Goal: Answer question/provide support

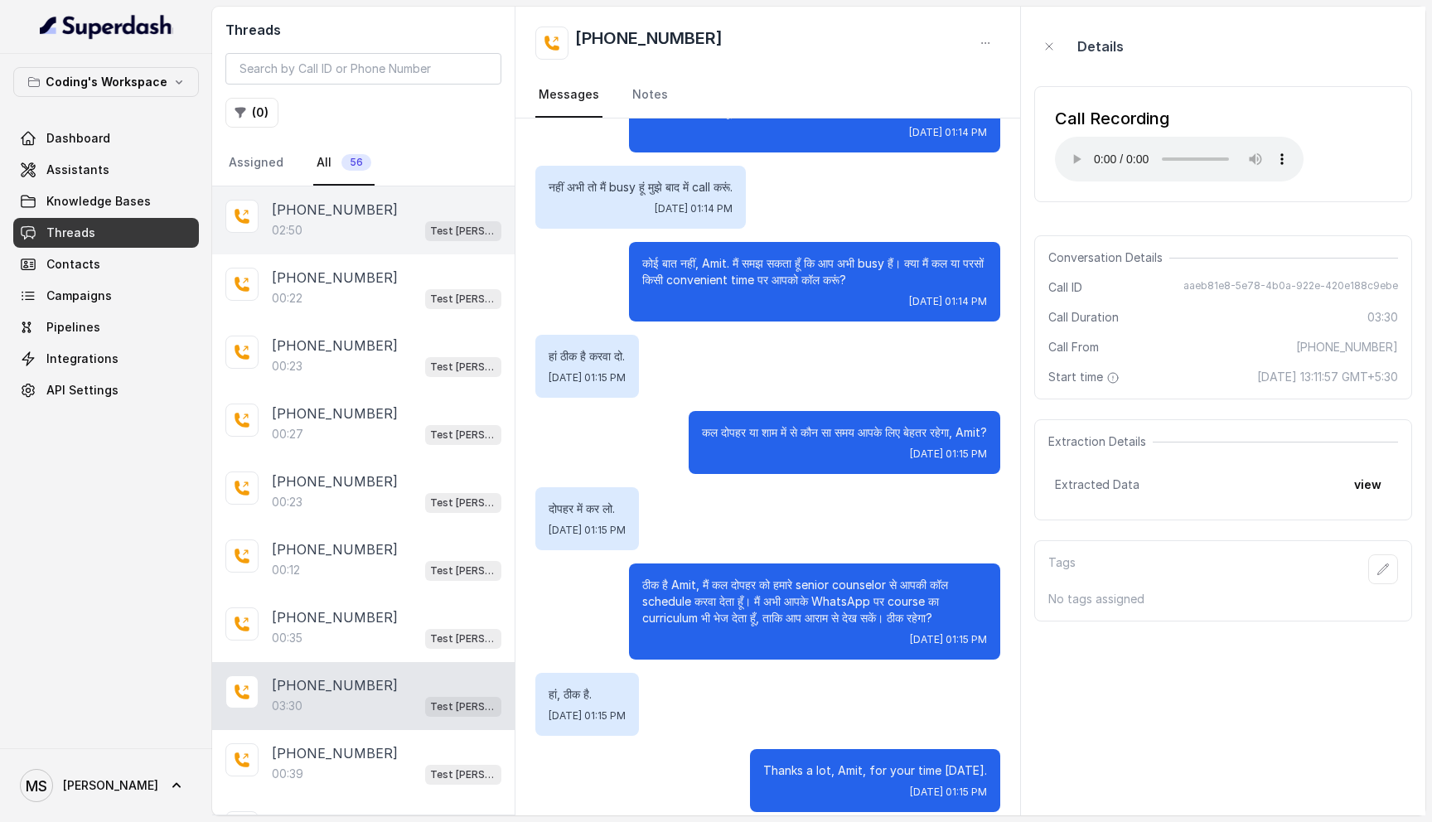
click at [334, 232] on div "02:50 Test [PERSON_NAME]" at bounding box center [387, 231] width 230 height 22
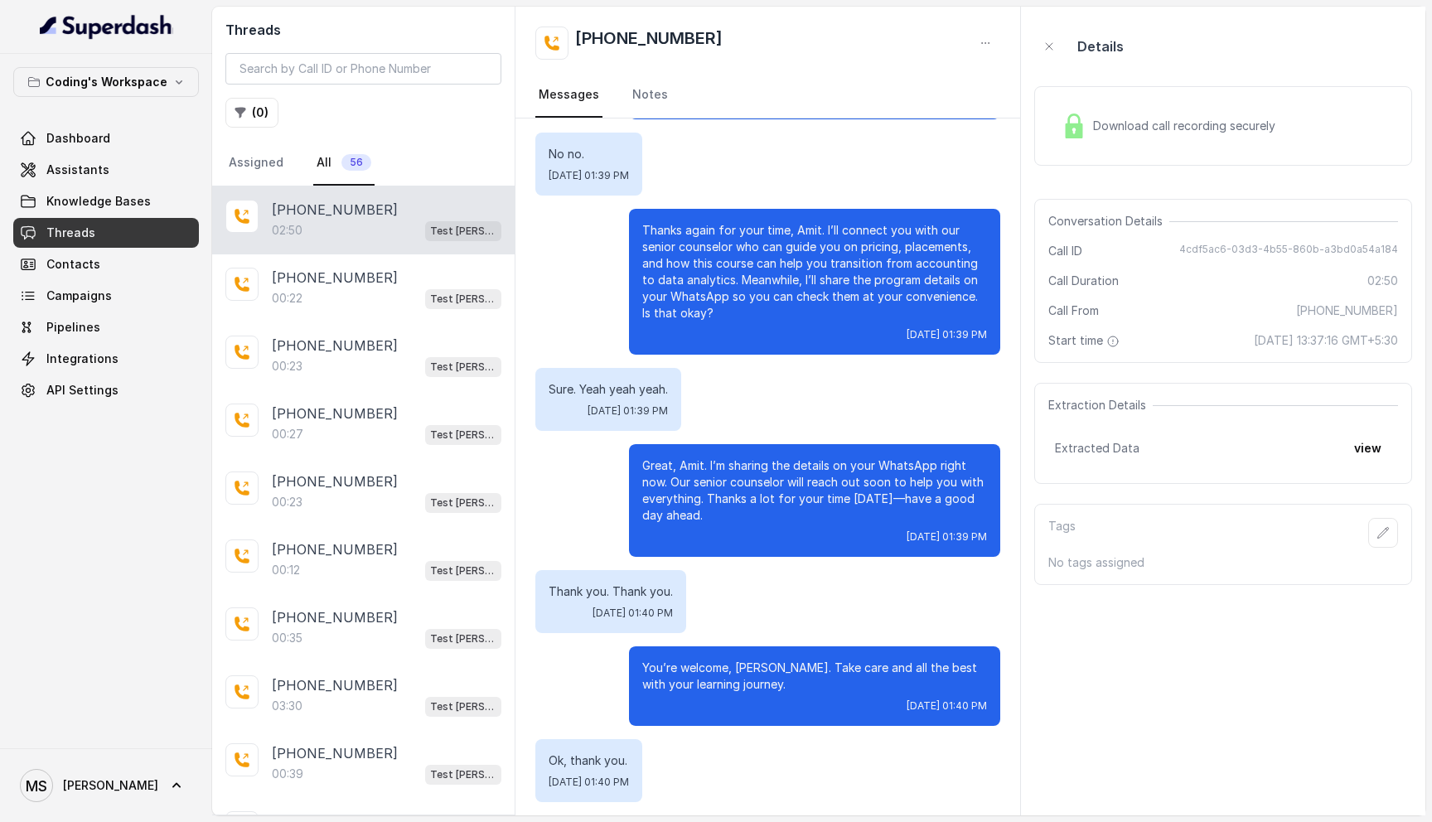
scroll to position [1847, 0]
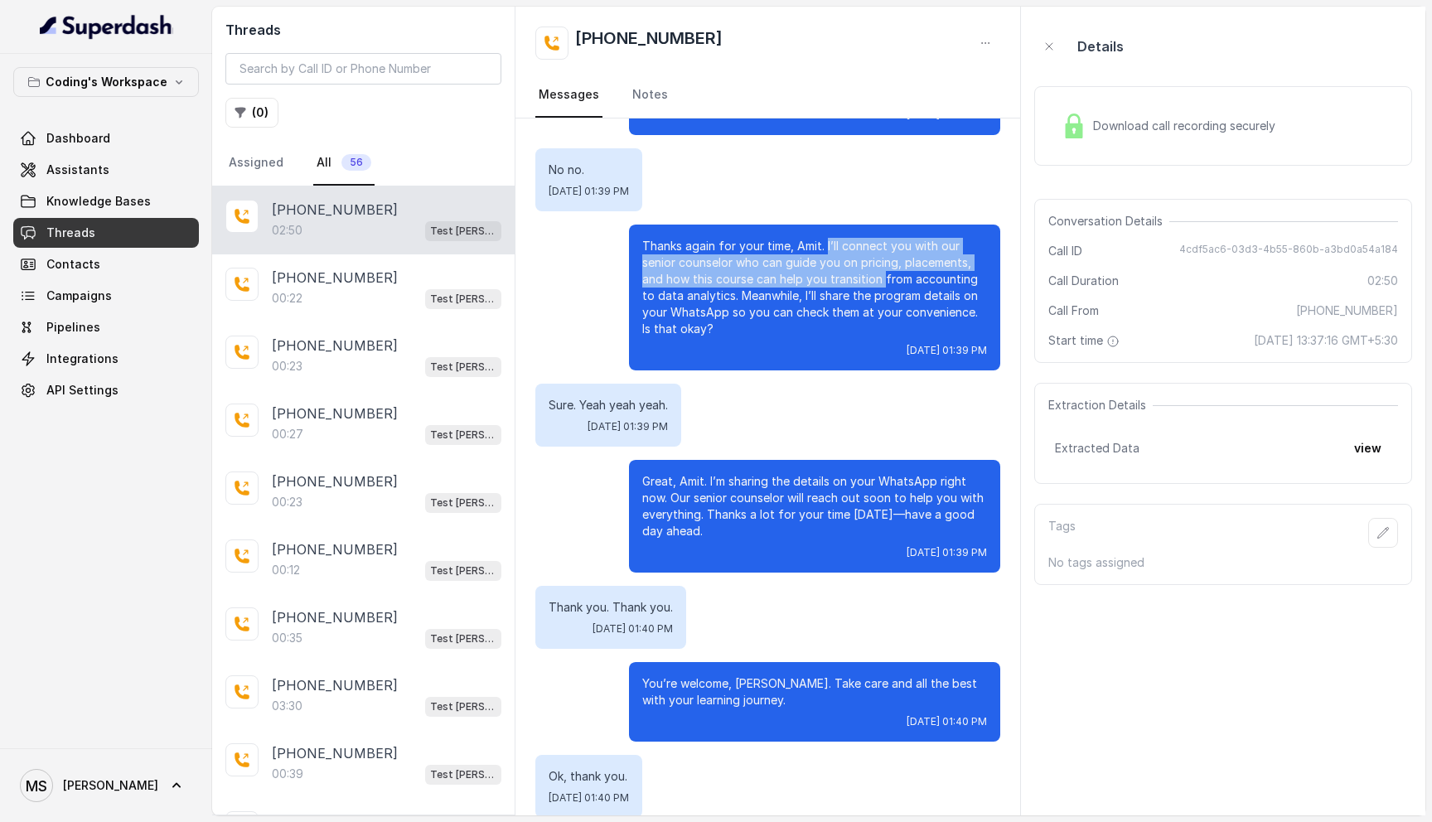
drag, startPoint x: 825, startPoint y: 229, endPoint x: 883, endPoint y: 262, distance: 66.8
click at [883, 262] on p "Thanks again for your time, Amit. I’ll connect you with our senior counselor wh…" at bounding box center [814, 287] width 345 height 99
copy p "I’ll connect you with our senior counselor who can guide you on pricing, placem…"
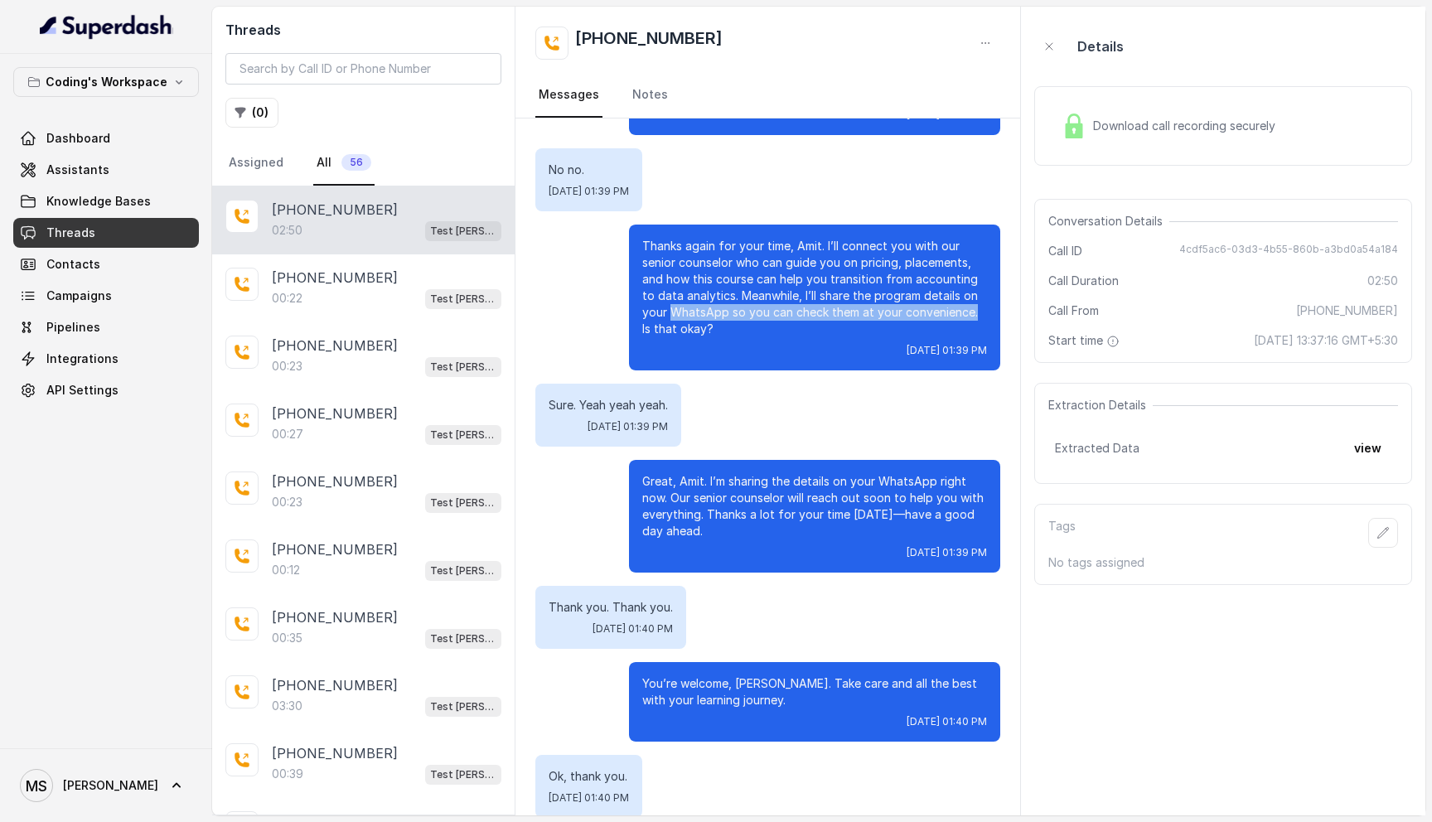
drag, startPoint x: 673, startPoint y: 297, endPoint x: 984, endPoint y: 298, distance: 310.8
click at [984, 298] on p "Thanks again for your time, Amit. I’ll connect you with our senior counselor wh…" at bounding box center [814, 287] width 345 height 99
drag, startPoint x: 738, startPoint y: 277, endPoint x: 977, endPoint y: 292, distance: 240.0
click at [977, 292] on p "Thanks again for your time, Amit. I’ll connect you with our senior counselor wh…" at bounding box center [814, 287] width 345 height 99
copy p "Meanwhile, I’ll share the program details on your WhatsApp so you can check the…"
